Goal: Information Seeking & Learning: Learn about a topic

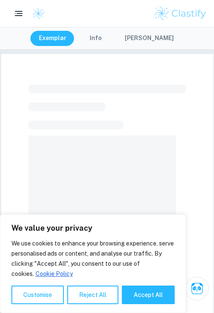
drag, startPoint x: 144, startPoint y: 293, endPoint x: 220, endPoint y: 295, distance: 75.2
click at [145, 293] on button "Accept All" at bounding box center [148, 295] width 53 height 19
checkbox input "true"
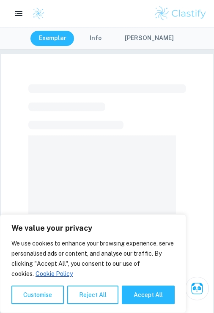
checkbox input "true"
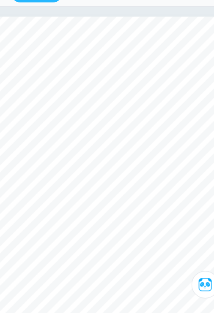
scroll to position [1, 0]
